Goal: Navigation & Orientation: Find specific page/section

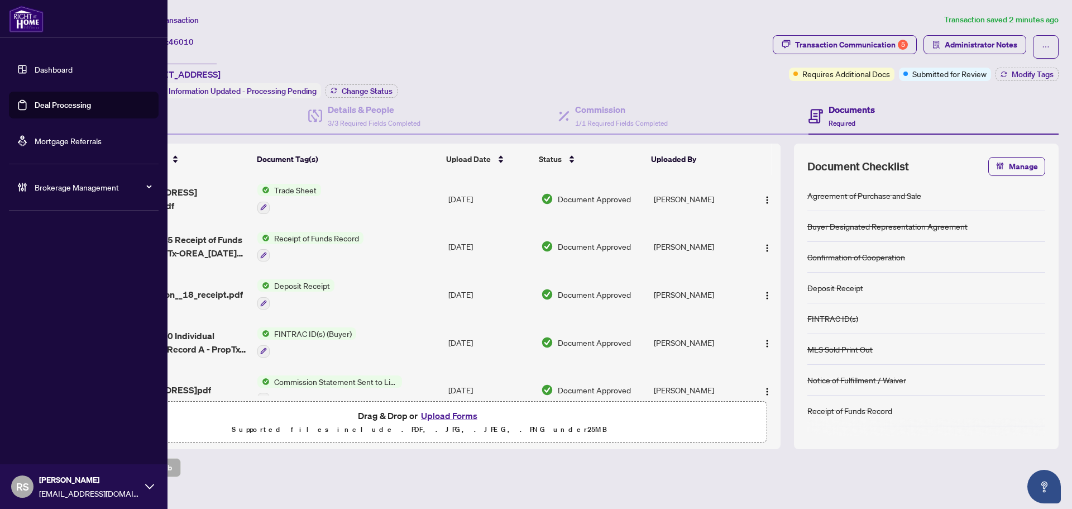
click at [61, 71] on link "Dashboard" at bounding box center [54, 69] width 38 height 10
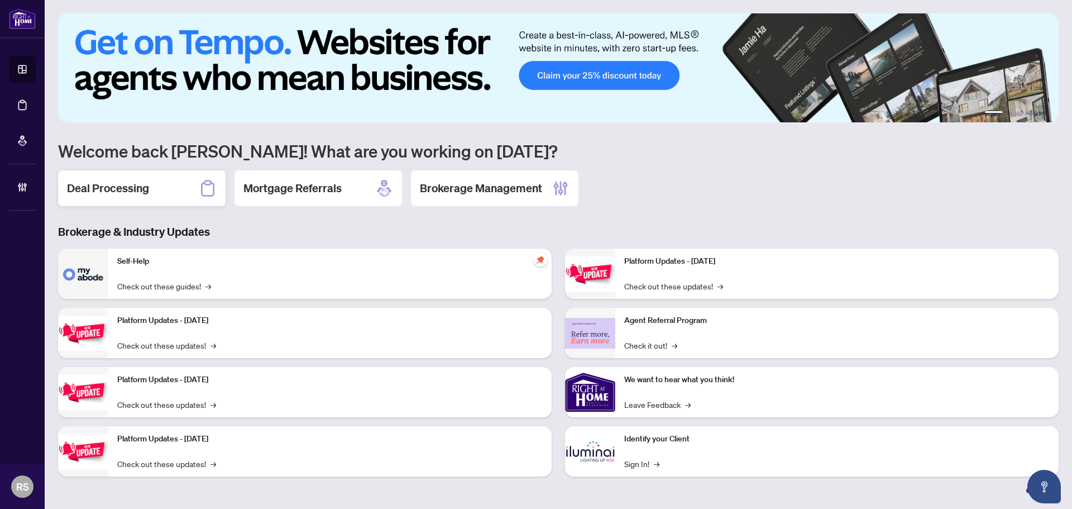
click at [123, 188] on h2 "Deal Processing" at bounding box center [108, 188] width 82 height 16
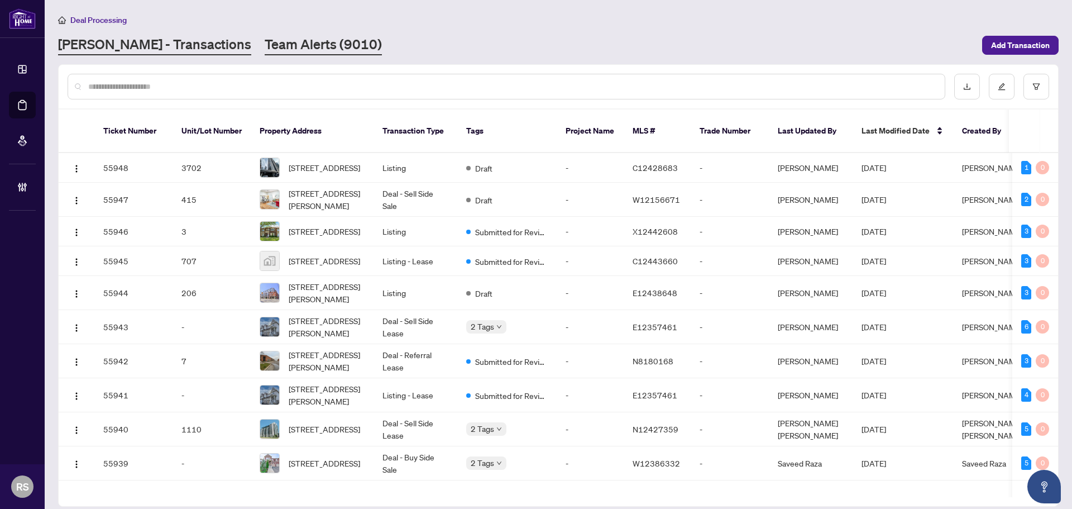
click at [265, 40] on link "Team Alerts (9010)" at bounding box center [323, 45] width 117 height 20
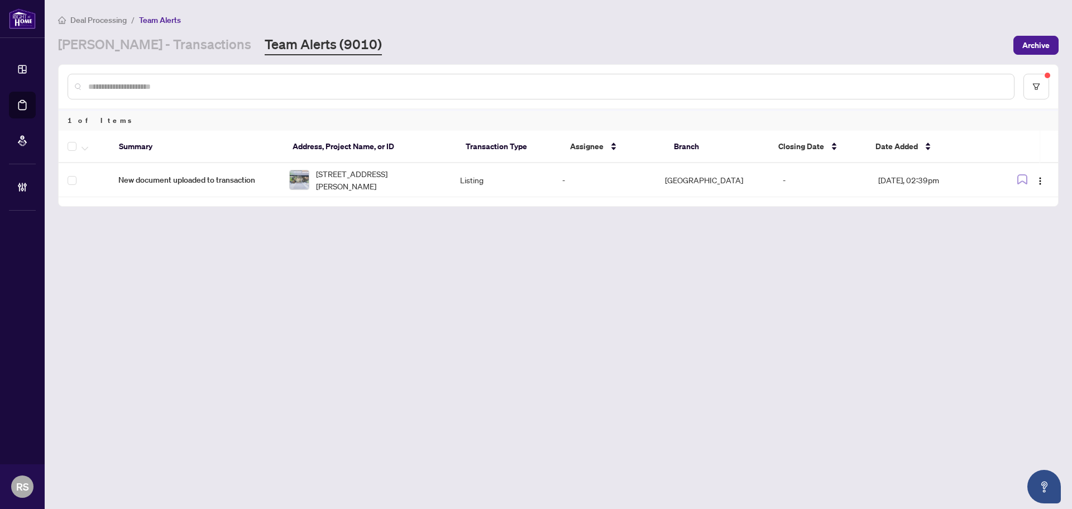
click at [392, 30] on div "Deal Processing / Team Alerts [PERSON_NAME] - Transactions Team Alerts (9010) A…" at bounding box center [558, 34] width 1001 height 42
click at [145, 49] on link "[PERSON_NAME] - Transactions" at bounding box center [154, 45] width 193 height 20
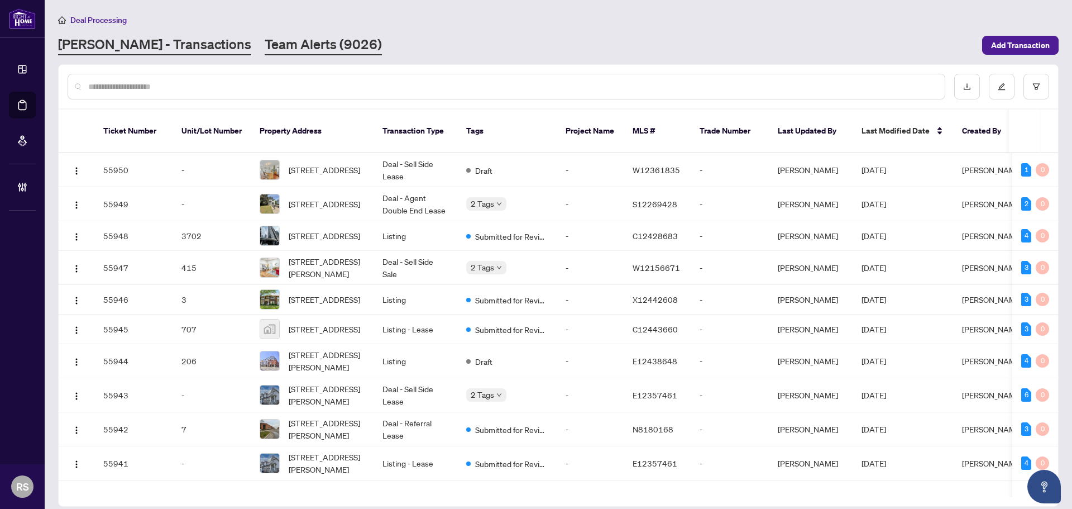
click at [265, 45] on link "Team Alerts (9026)" at bounding box center [323, 45] width 117 height 20
